Goal: Find specific page/section: Find specific page/section

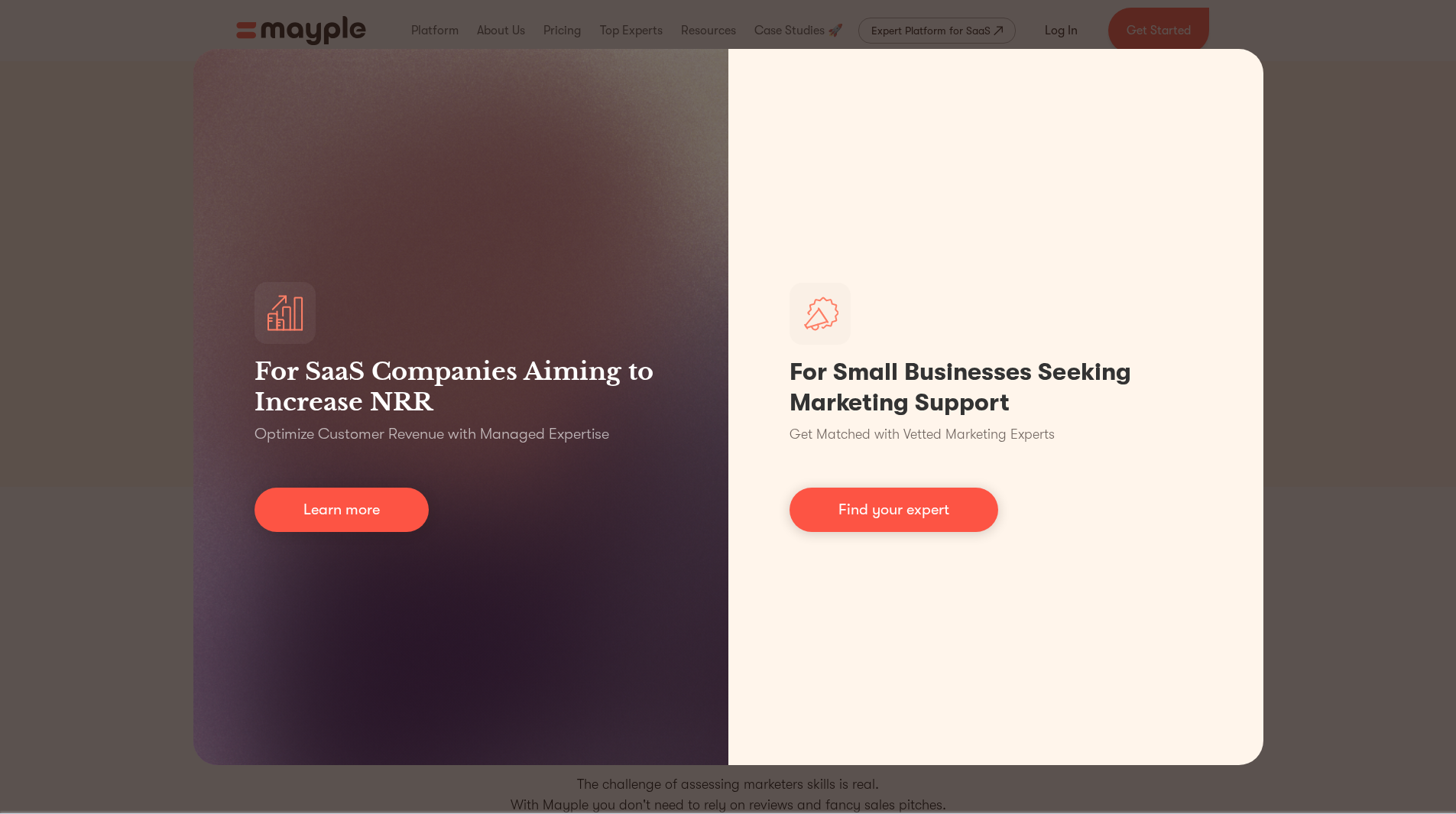
click at [1304, 380] on div "For SaaS Companies Aiming to Increase NRR Optimize Customer Revenue with Manage…" at bounding box center [728, 407] width 1456 height 814
click at [1380, 364] on div "For SaaS Companies Aiming to Increase NRR Optimize Customer Revenue with Manage…" at bounding box center [728, 407] width 1456 height 814
click at [1378, 254] on div "For SaaS Companies Aiming to Increase NRR Optimize Customer Revenue with Manage…" at bounding box center [728, 407] width 1456 height 814
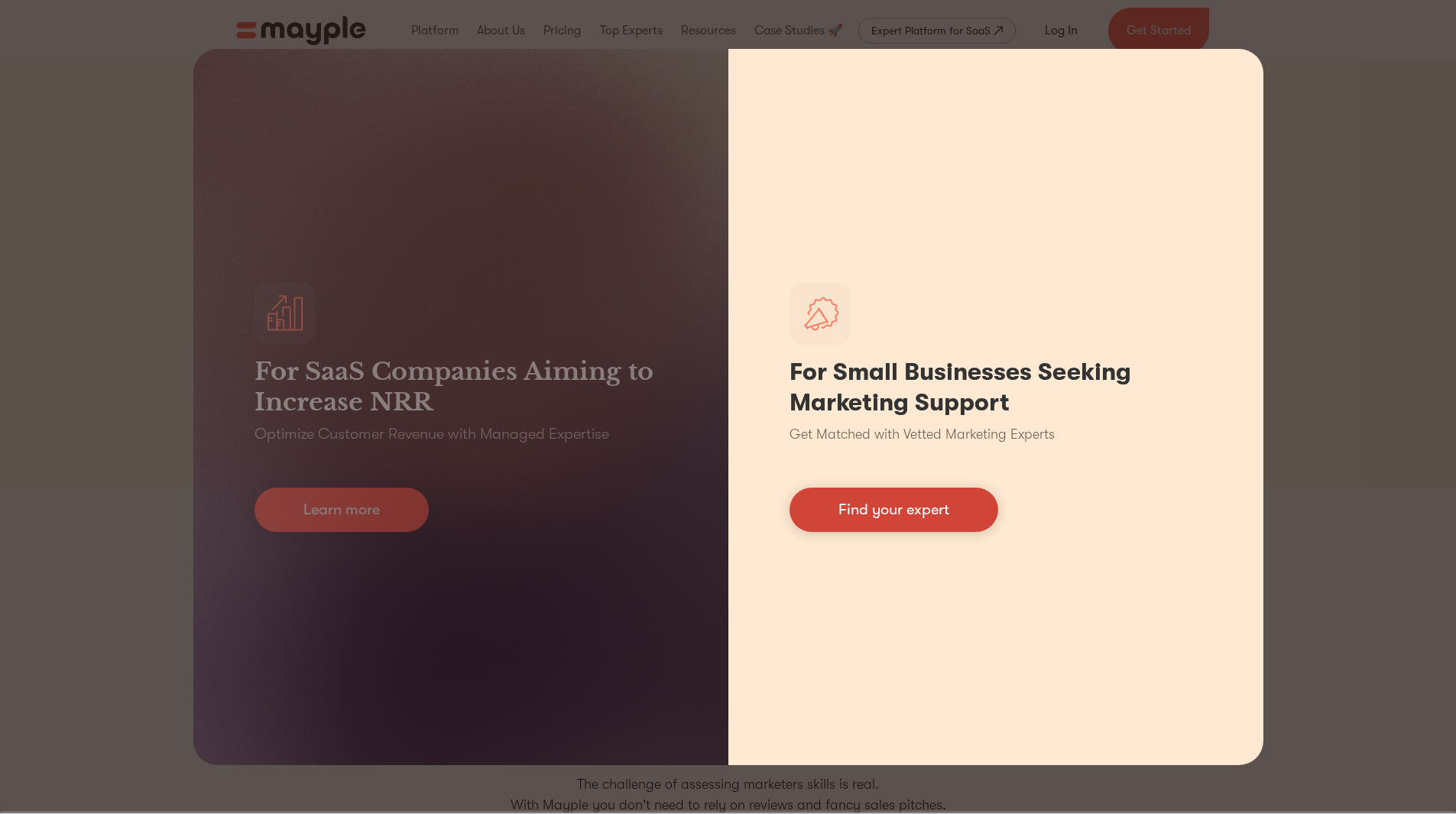
click at [934, 521] on link "Find your expert" at bounding box center [893, 510] width 209 height 44
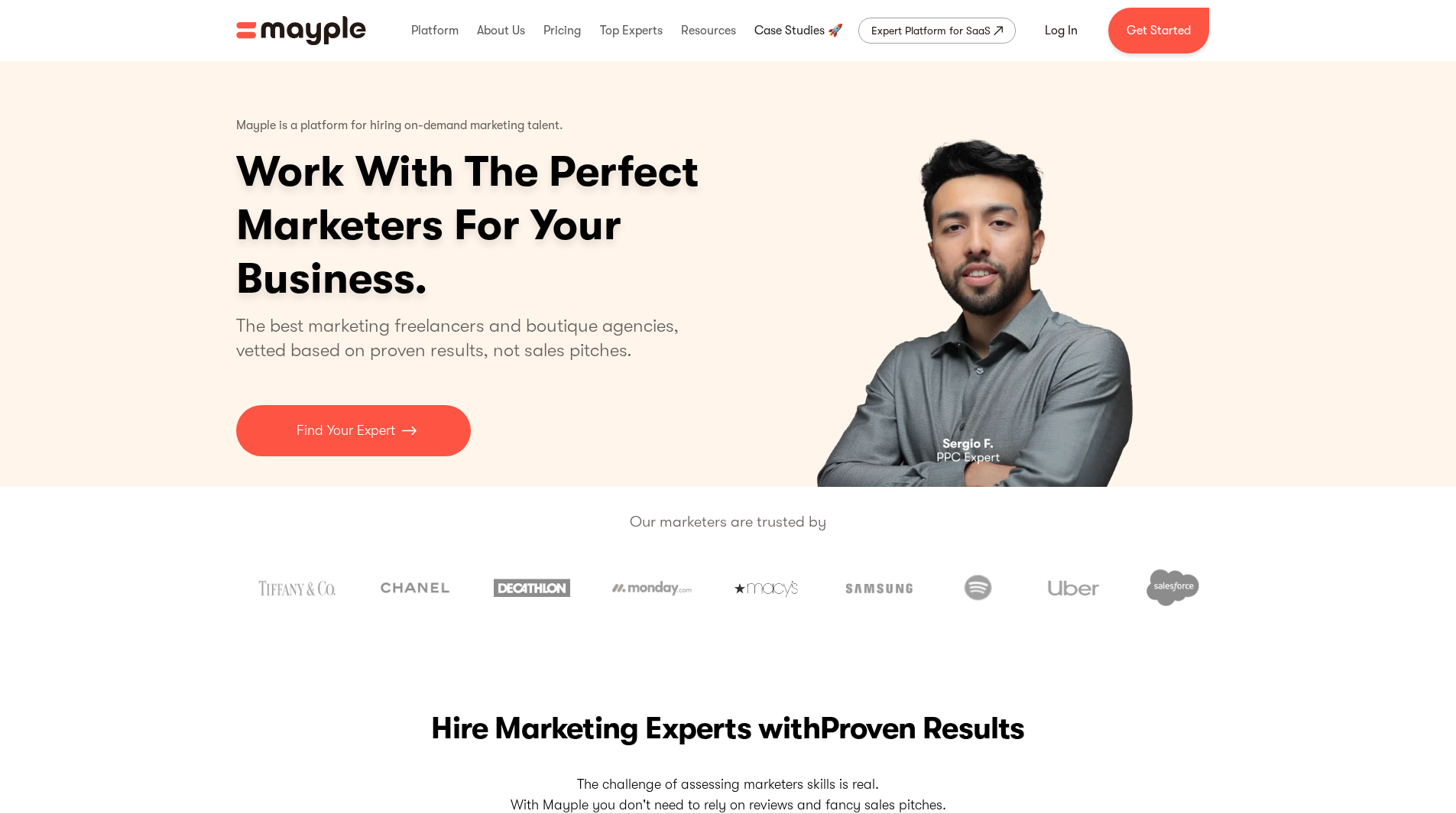
click at [816, 27] on link at bounding box center [798, 30] width 96 height 49
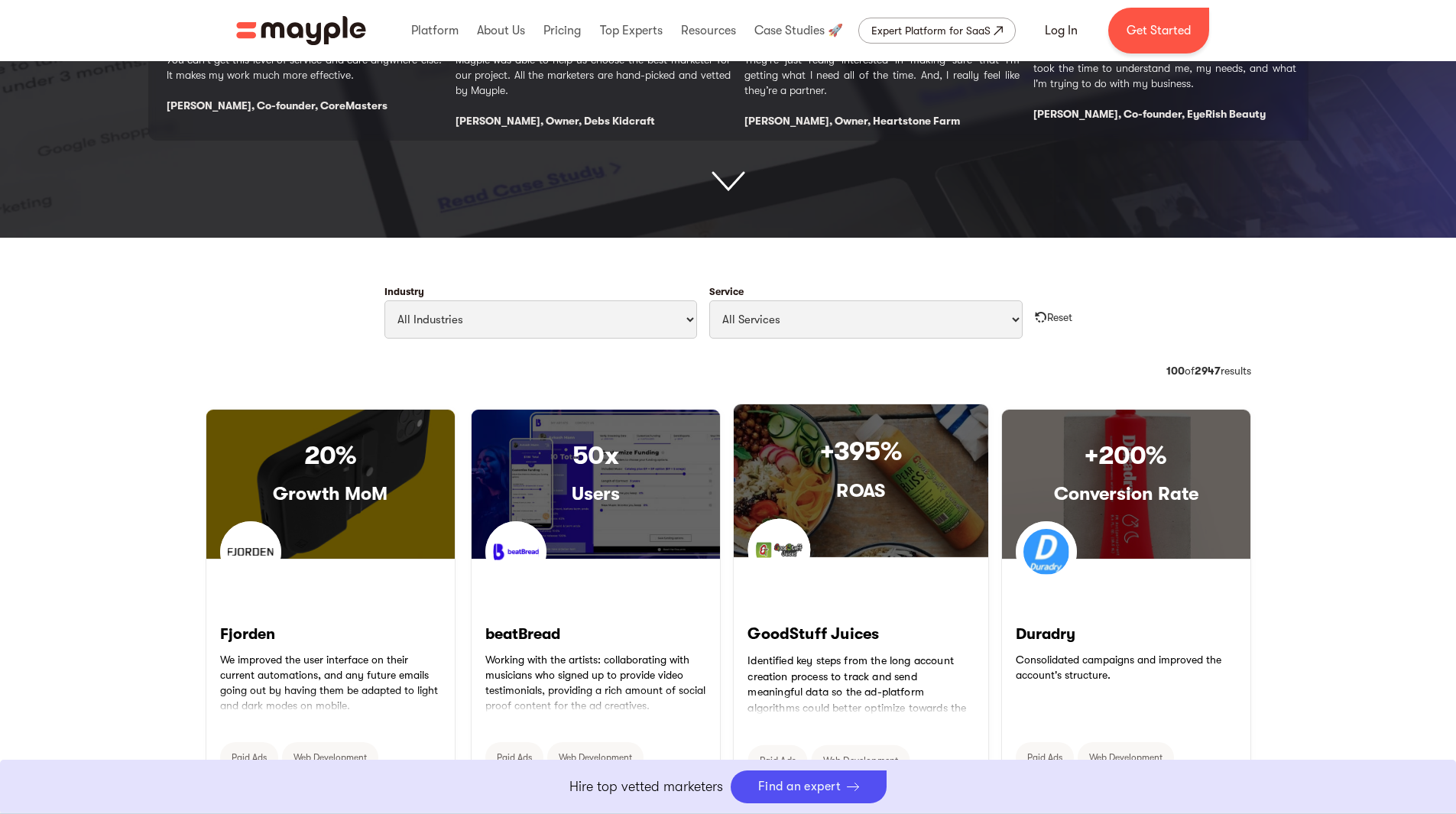
scroll to position [765, 0]
